Goal: Browse casually: Explore the website without a specific task or goal

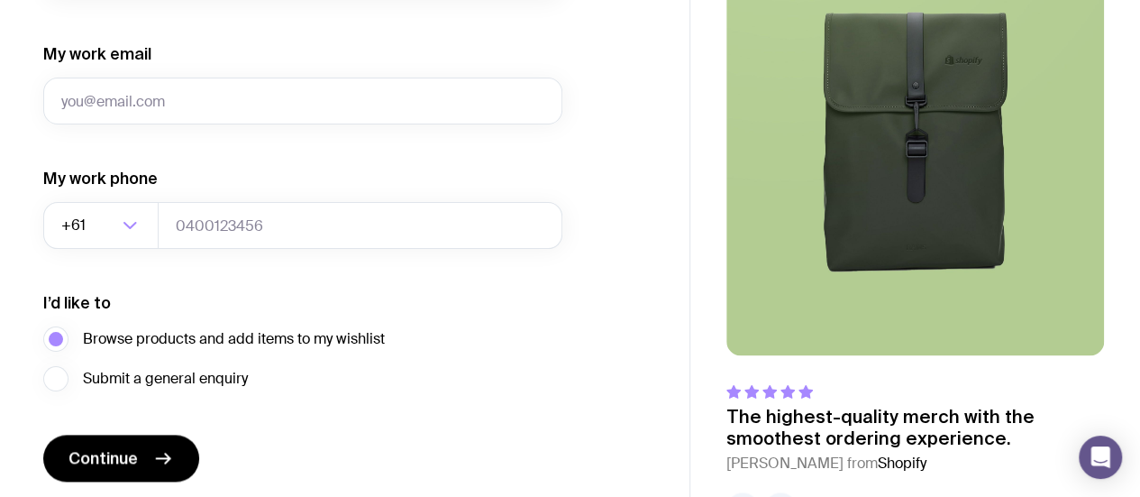
scroll to position [1035, 0]
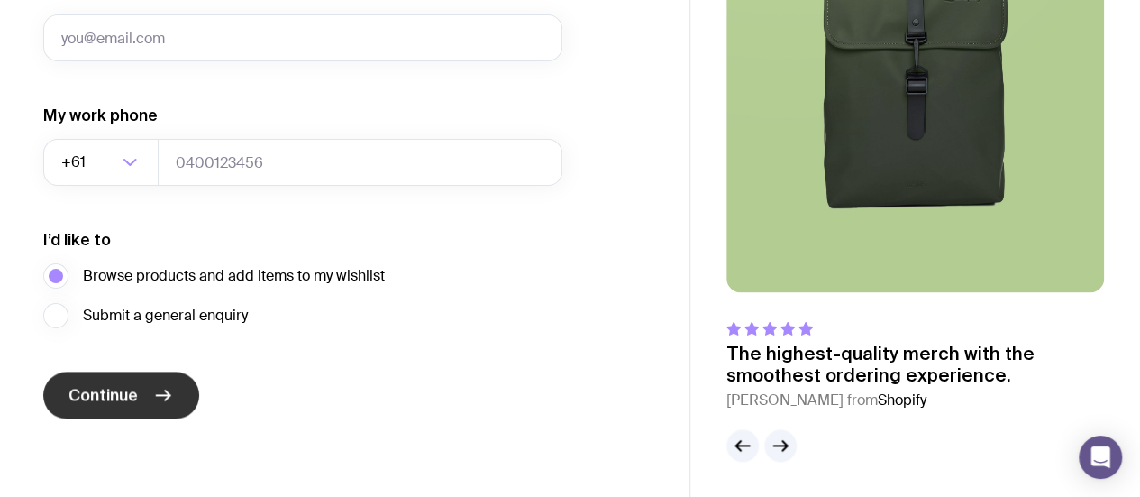
click at [134, 399] on span "Continue" at bounding box center [103, 395] width 69 height 22
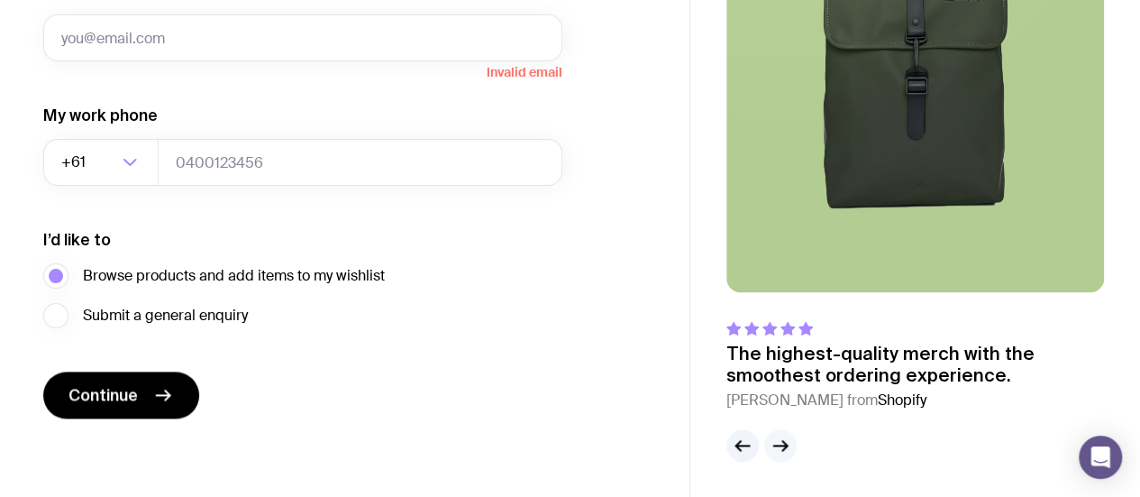
click at [775, 443] on icon "button" at bounding box center [781, 445] width 22 height 22
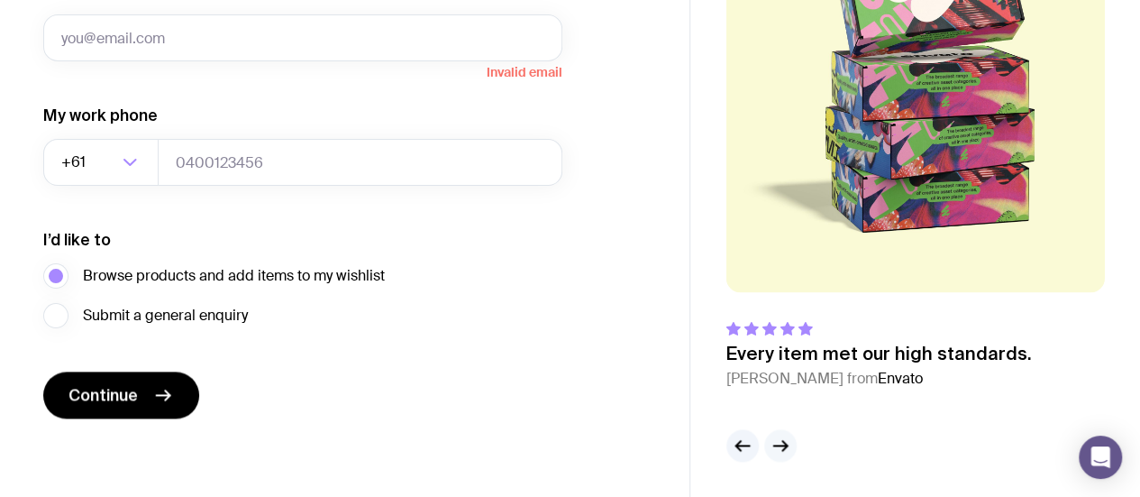
click at [775, 443] on icon "button" at bounding box center [781, 445] width 22 height 22
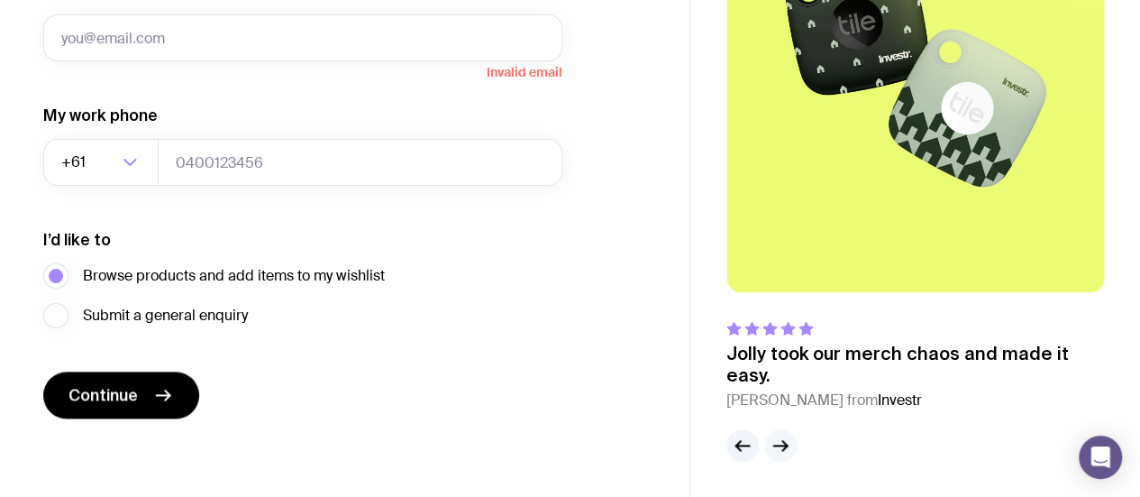
click at [775, 443] on icon "button" at bounding box center [781, 445] width 22 height 22
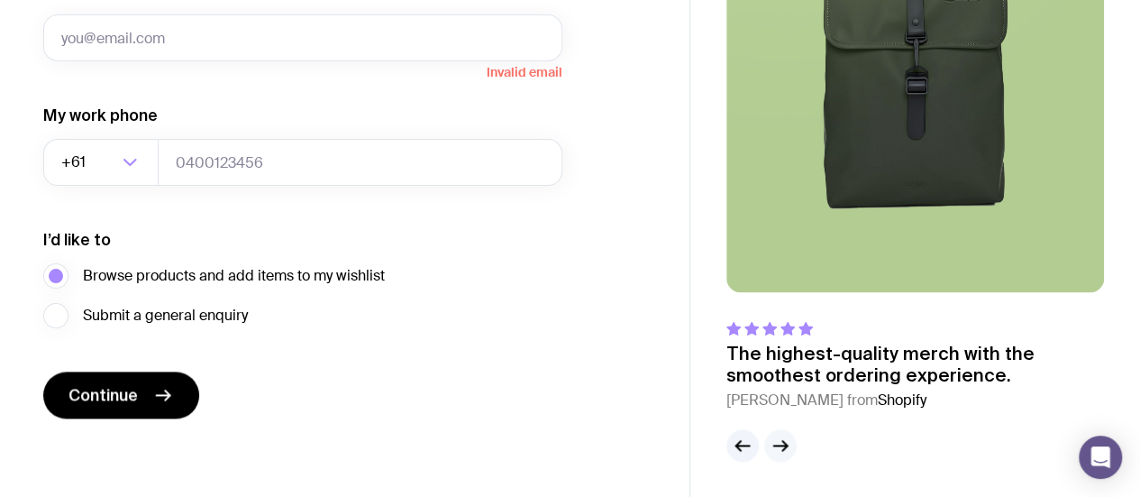
click at [775, 443] on icon "button" at bounding box center [781, 445] width 22 height 22
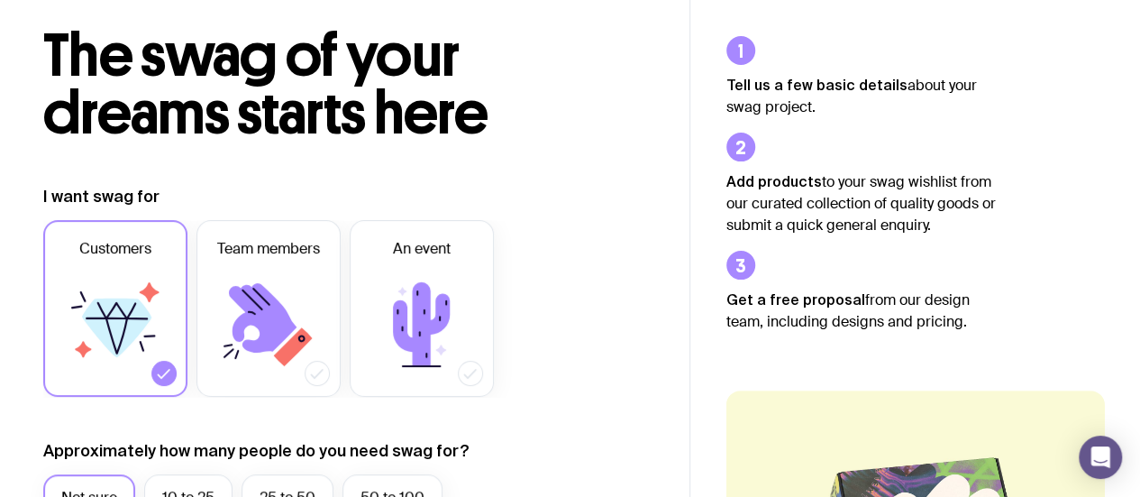
scroll to position [0, 0]
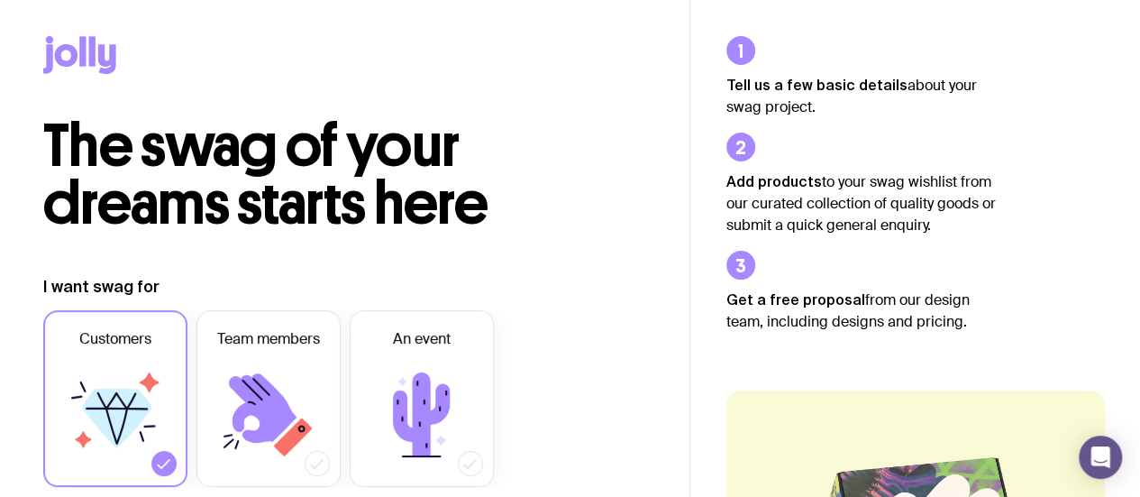
click at [70, 62] on icon at bounding box center [66, 55] width 23 height 23
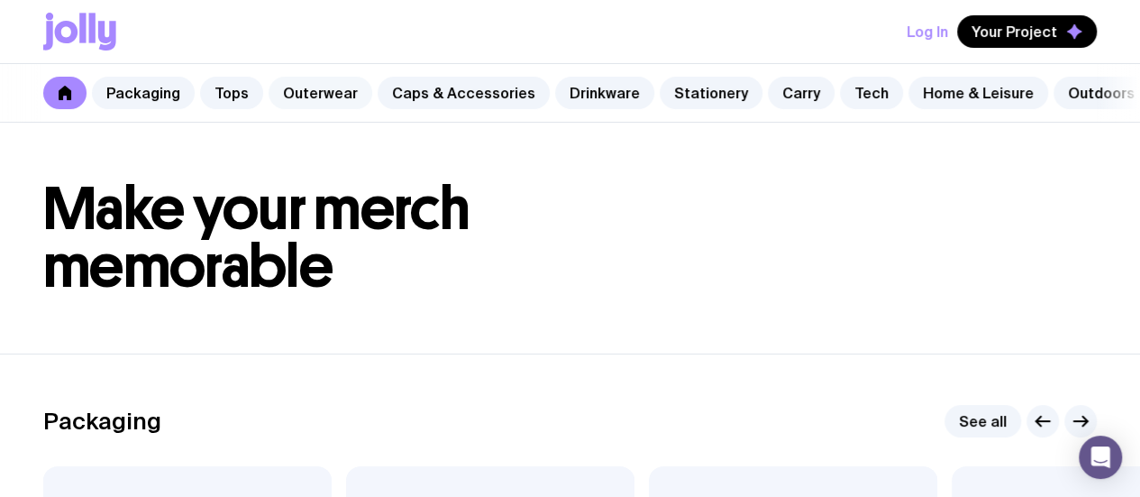
click at [320, 88] on link "Outerwear" at bounding box center [321, 93] width 104 height 32
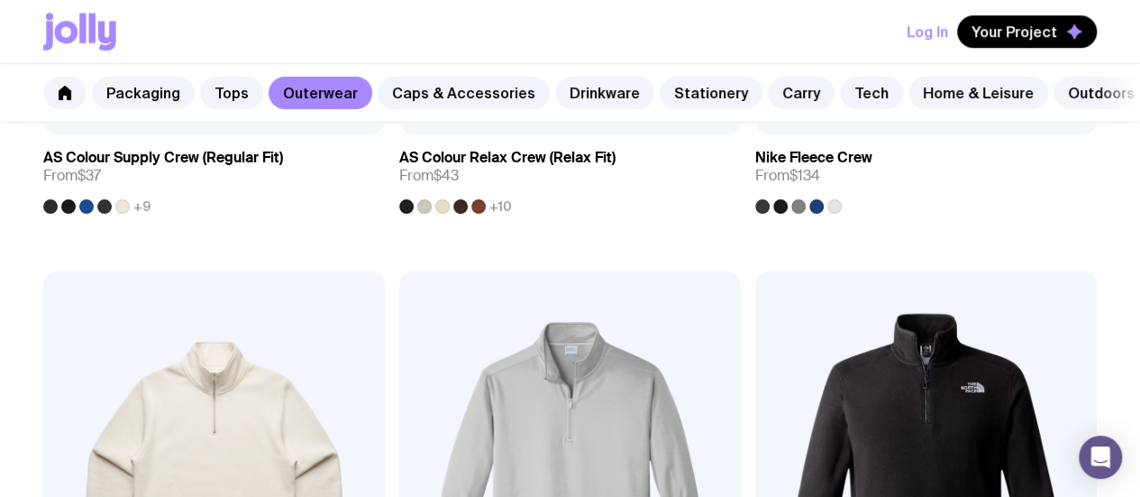
scroll to position [451, 0]
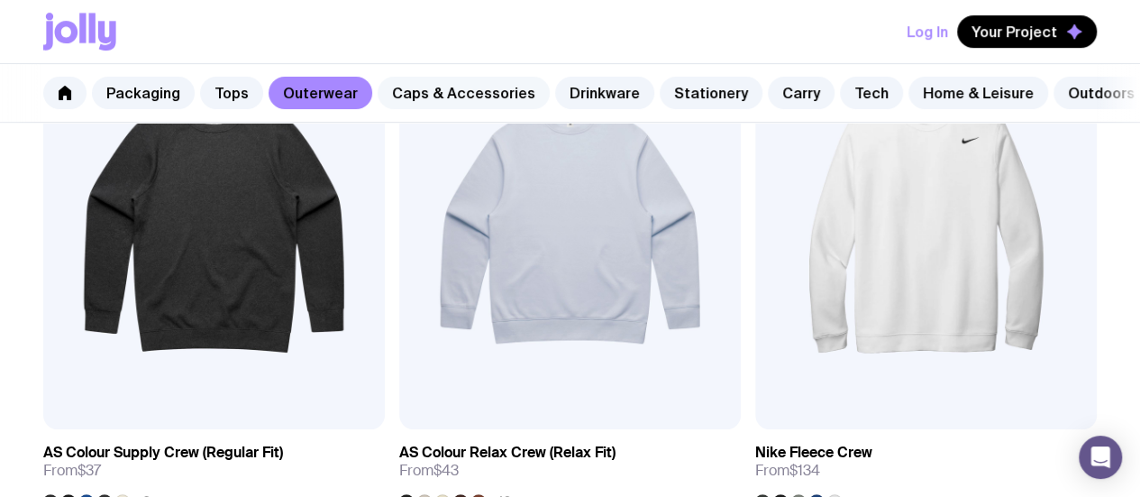
click at [468, 100] on link "Caps & Accessories" at bounding box center [464, 93] width 172 height 32
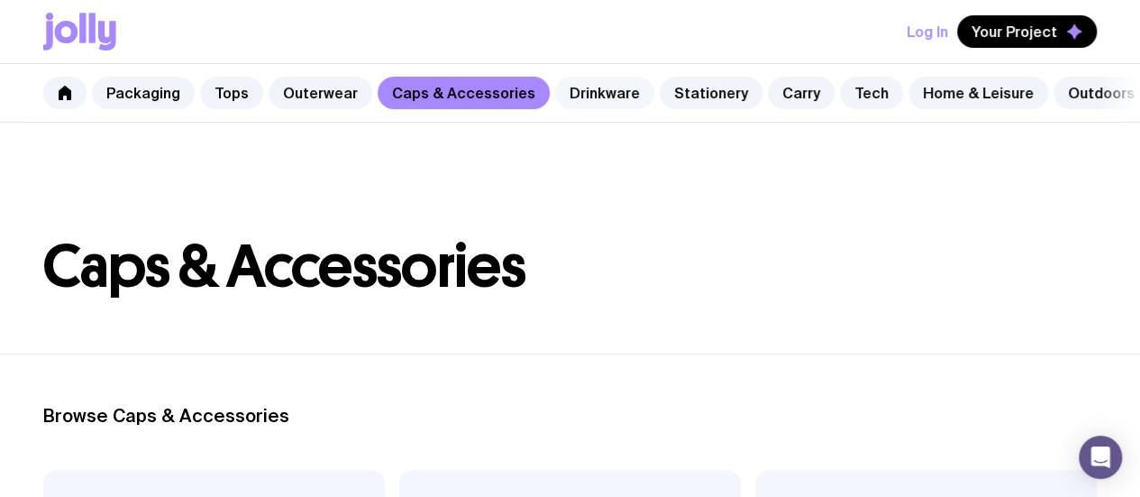
click at [614, 95] on link "Drinkware" at bounding box center [604, 93] width 99 height 32
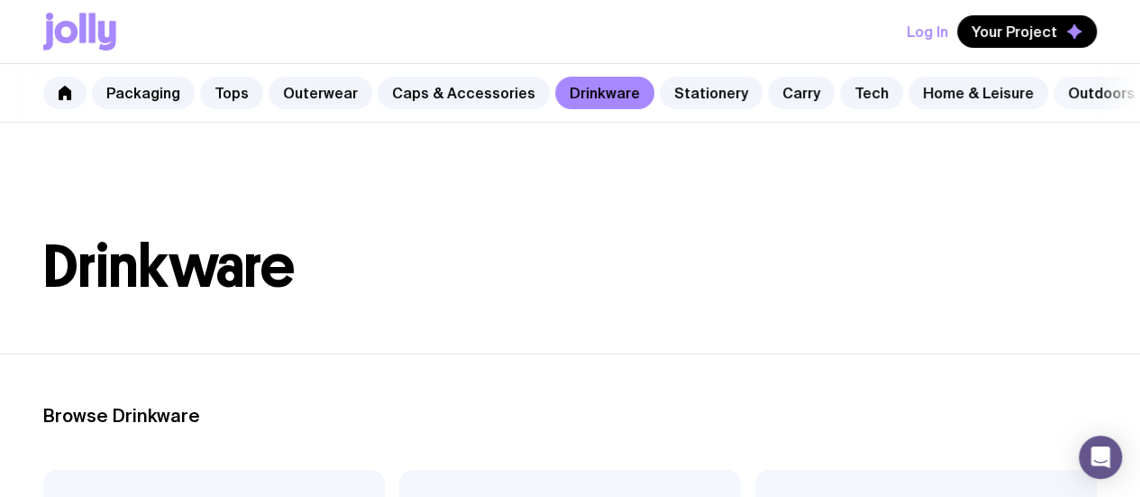
click at [1055, 93] on link "Outdoors" at bounding box center [1102, 93] width 96 height 32
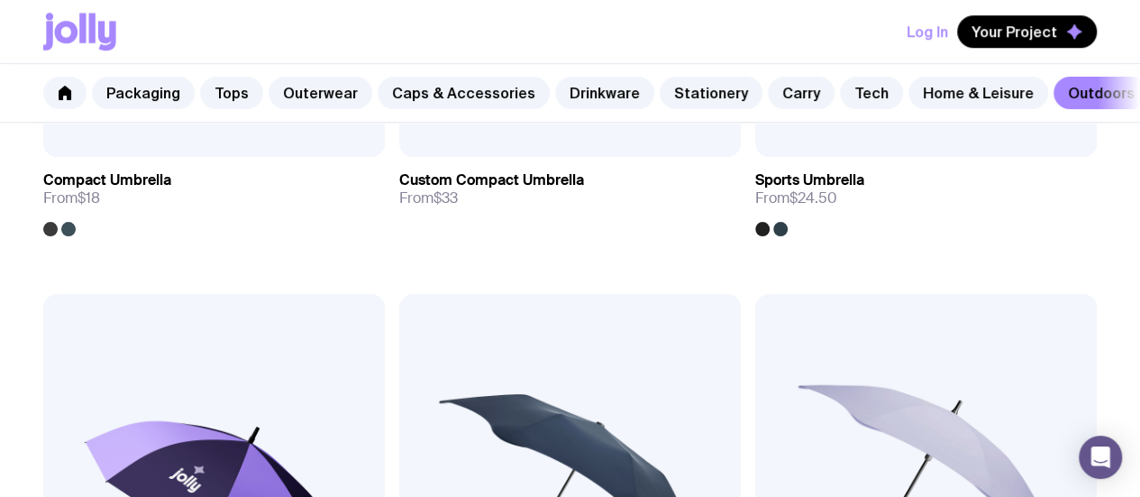
scroll to position [721, 0]
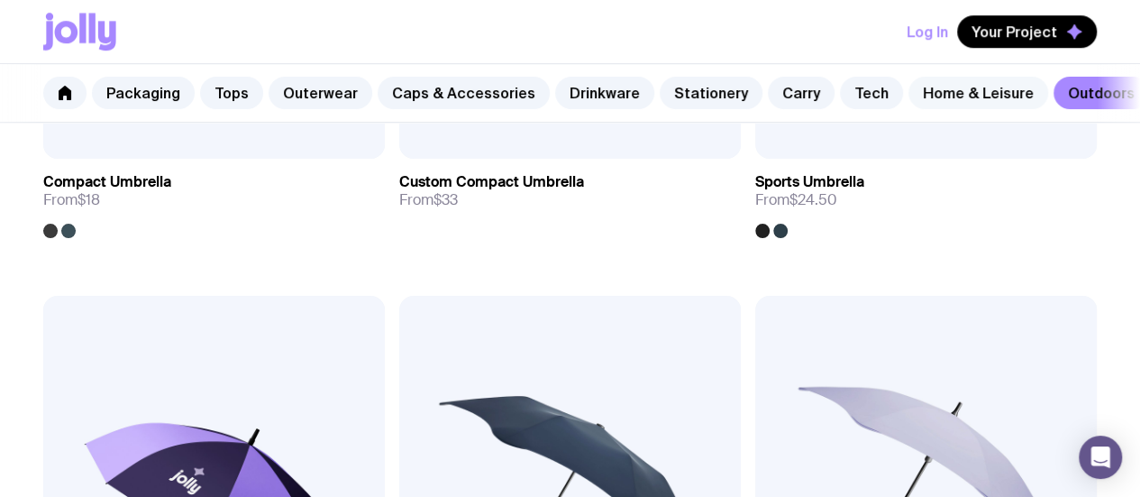
click at [968, 87] on link "Home & Leisure" at bounding box center [979, 93] width 140 height 32
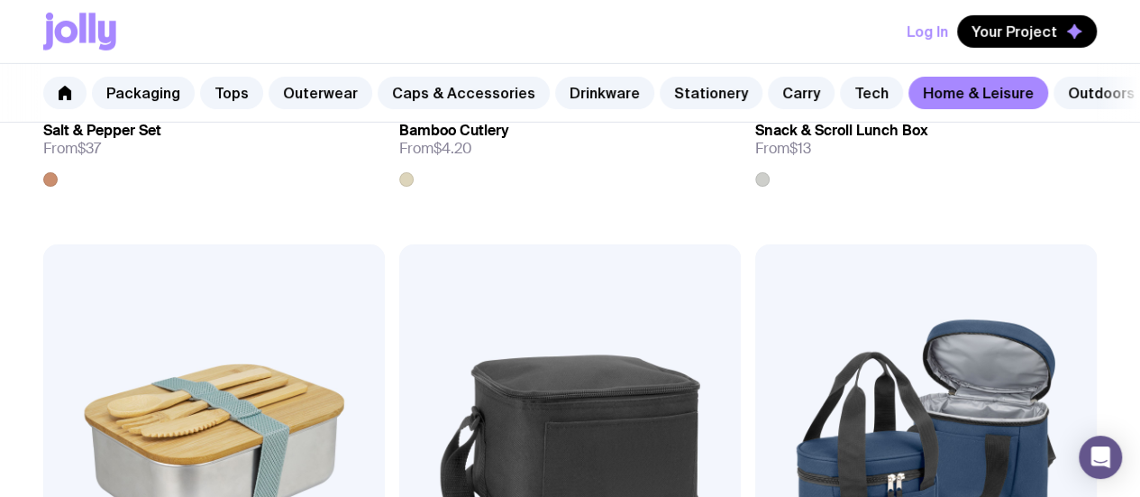
scroll to position [2974, 0]
